Goal: Find specific page/section: Find specific page/section

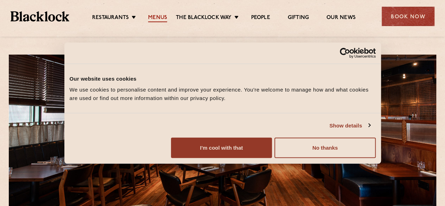
click at [155, 18] on link "Menus" at bounding box center [157, 18] width 19 height 8
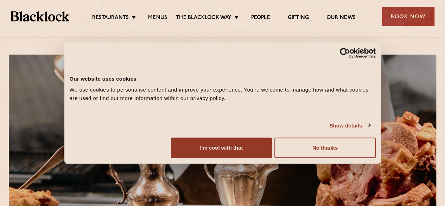
scroll to position [134, 0]
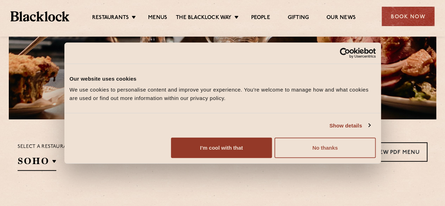
click at [376, 158] on button "No thanks" at bounding box center [325, 148] width 101 height 20
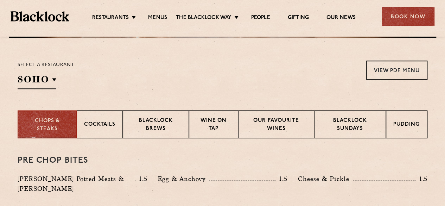
scroll to position [216, 0]
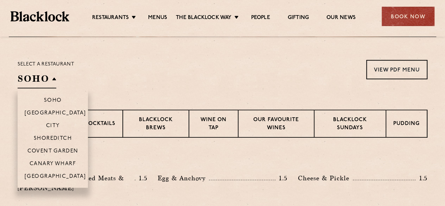
click at [38, 83] on h2 "SOHO" at bounding box center [37, 81] width 39 height 16
click at [61, 164] on p "Canary Wharf" at bounding box center [53, 164] width 46 height 7
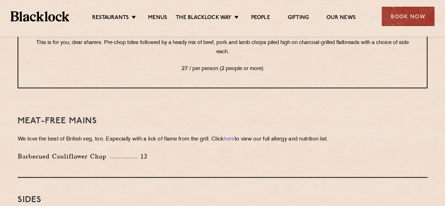
scroll to position [958, 0]
